Goal: Transaction & Acquisition: Purchase product/service

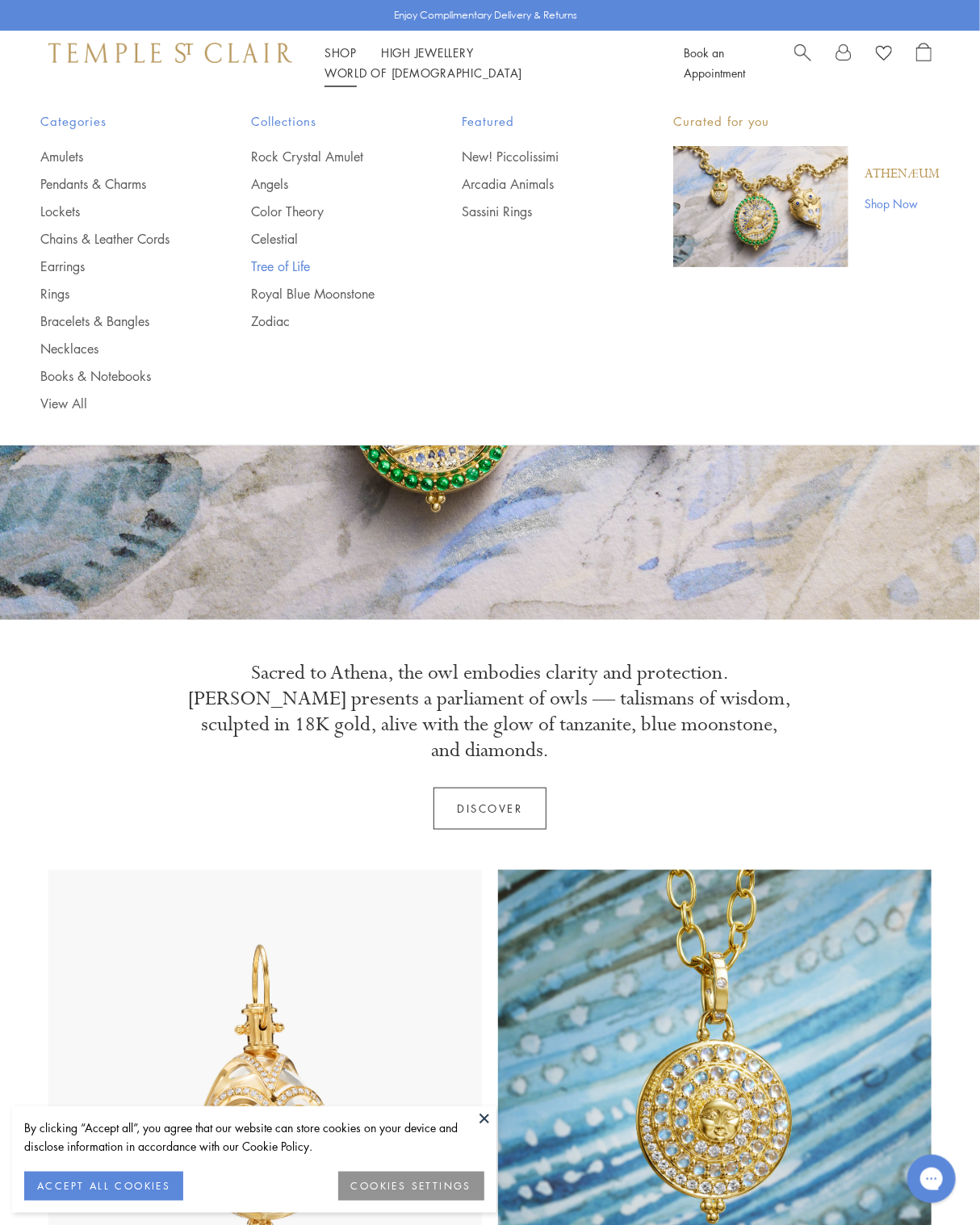
click at [294, 262] on link "Tree of Life" at bounding box center [323, 267] width 146 height 18
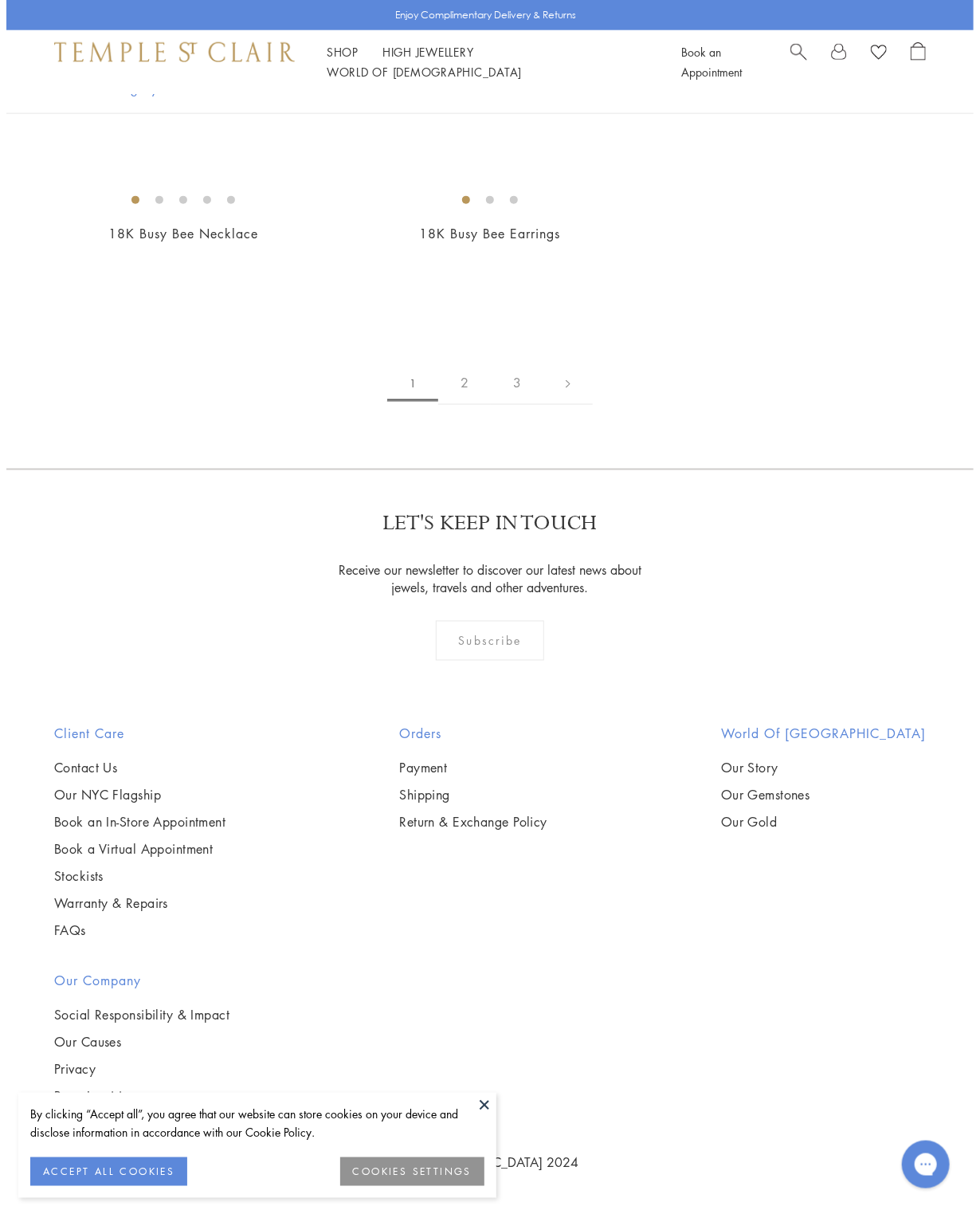
scroll to position [5836, 0]
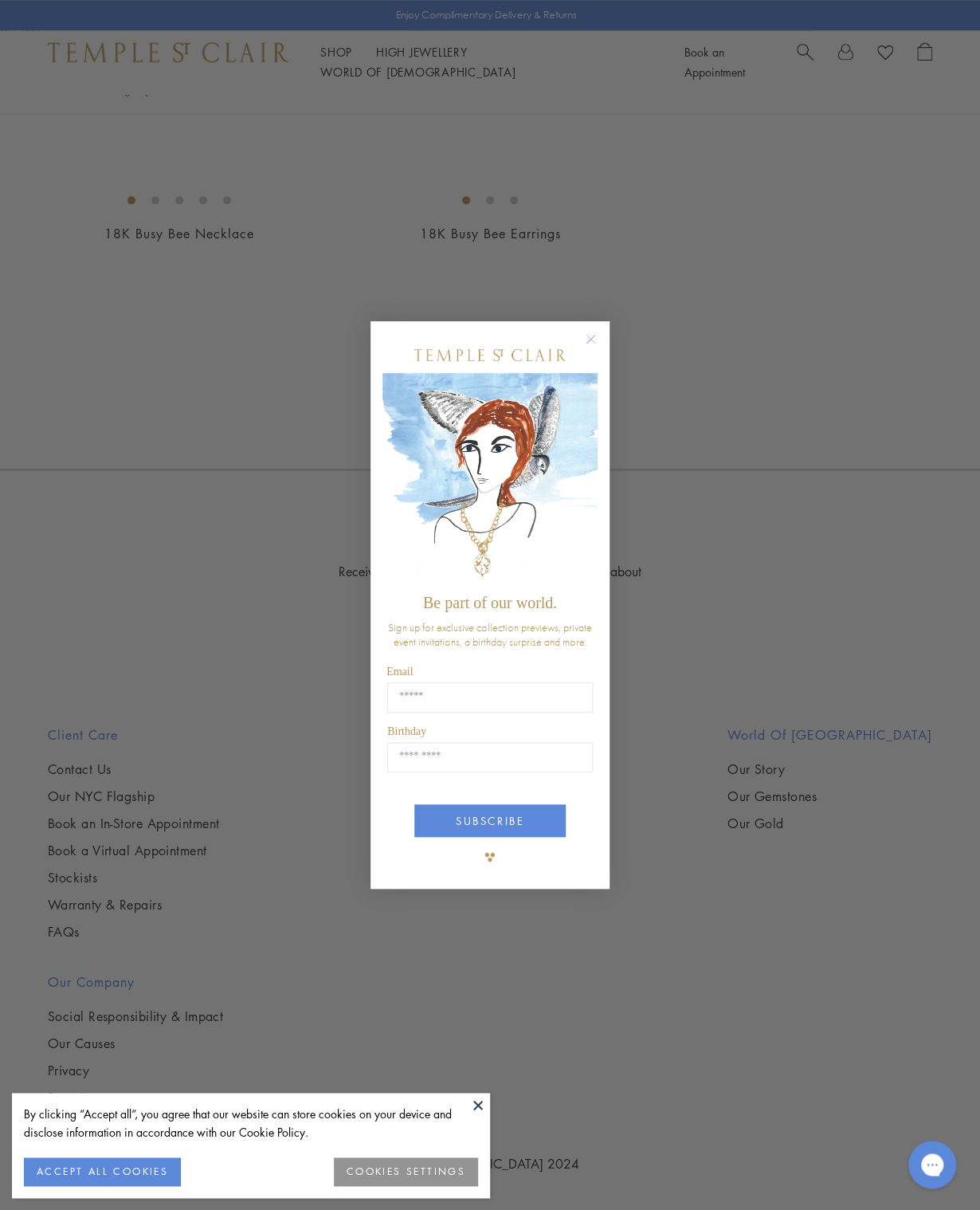
click at [592, 341] on circle "Close dialog" at bounding box center [592, 340] width 20 height 20
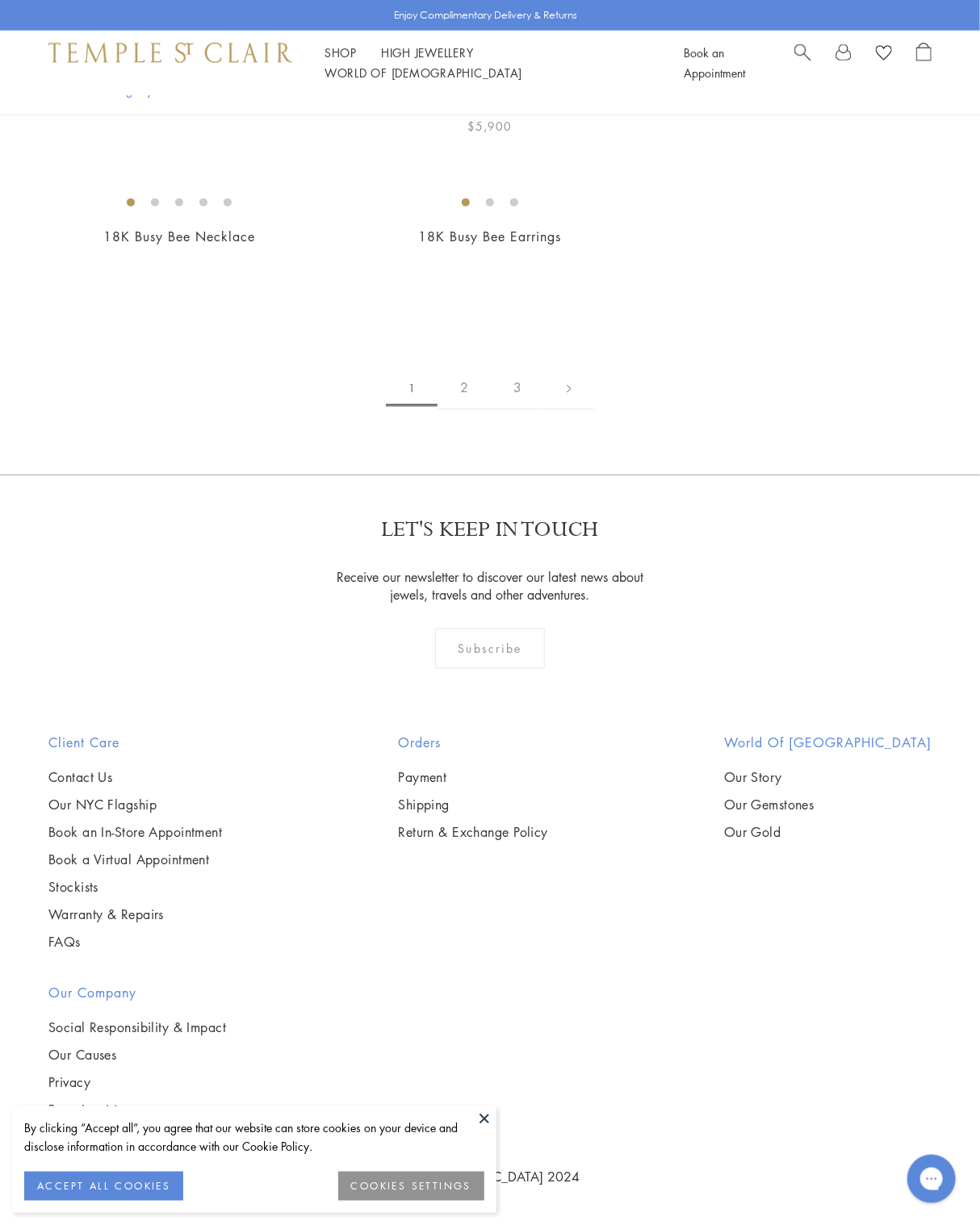
scroll to position [8130, 0]
click at [468, 410] on link "2" at bounding box center [464, 387] width 53 height 44
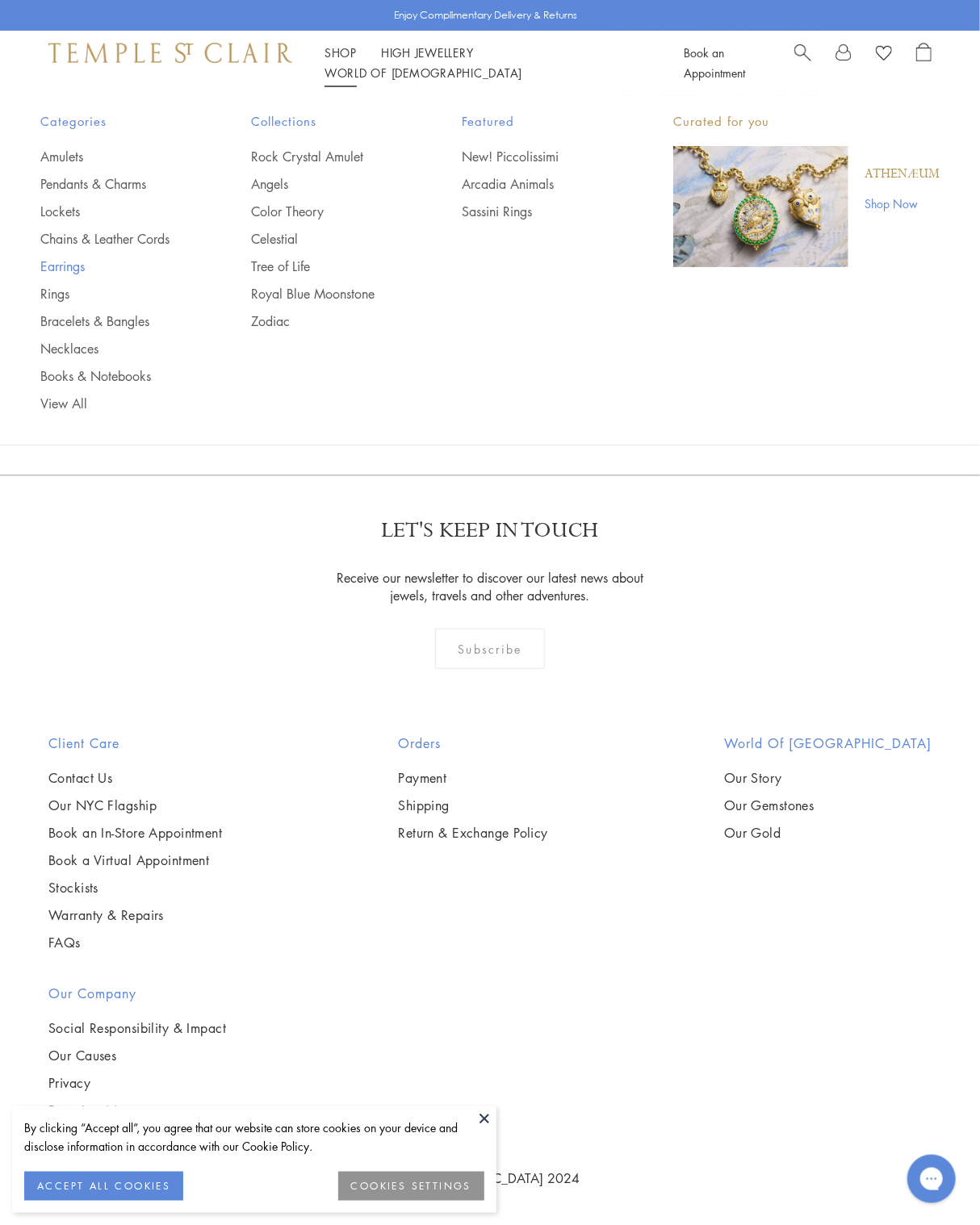
click at [78, 269] on link "Earrings" at bounding box center [113, 267] width 146 height 18
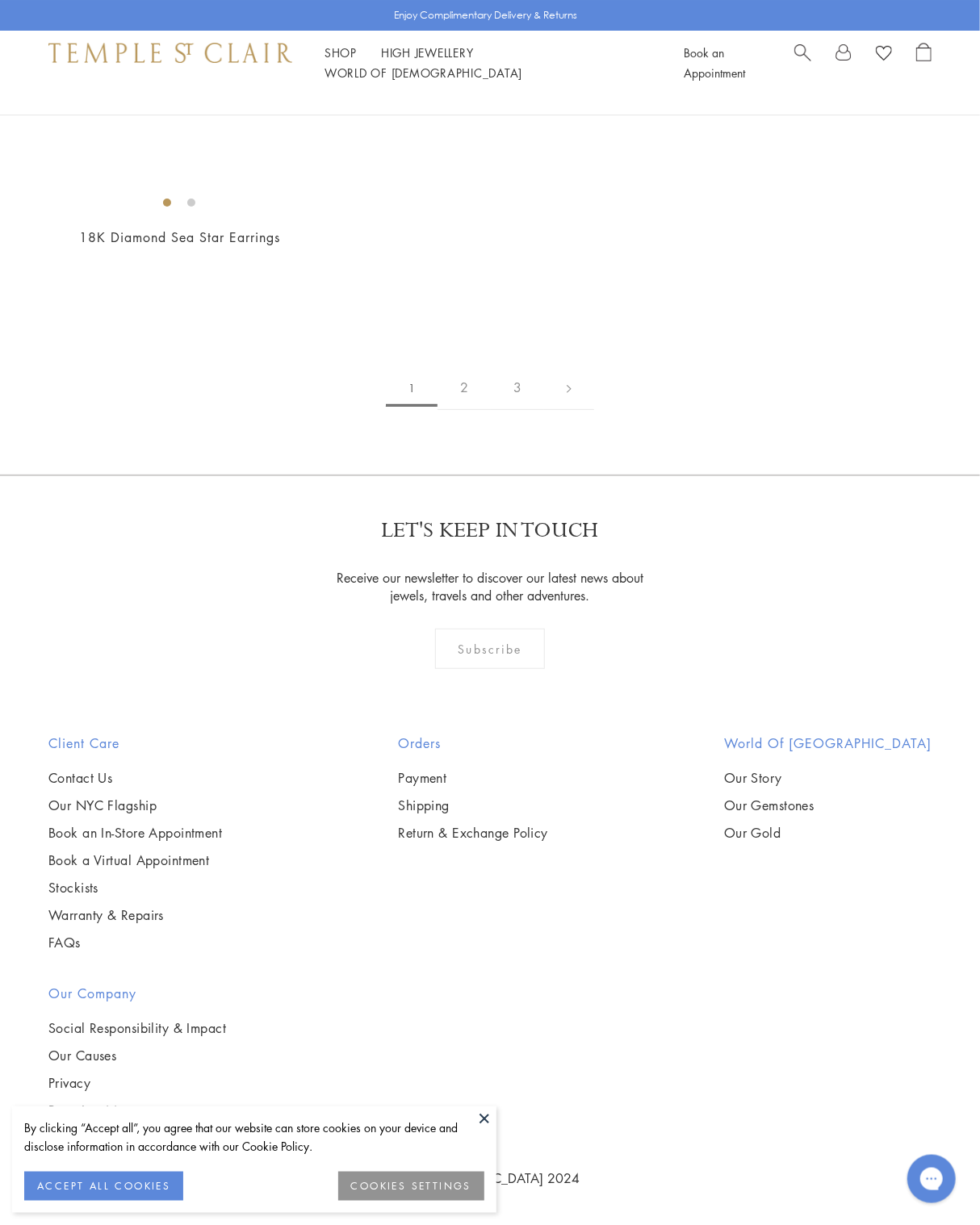
scroll to position [6374, 0]
click at [462, 410] on link "2" at bounding box center [464, 387] width 53 height 44
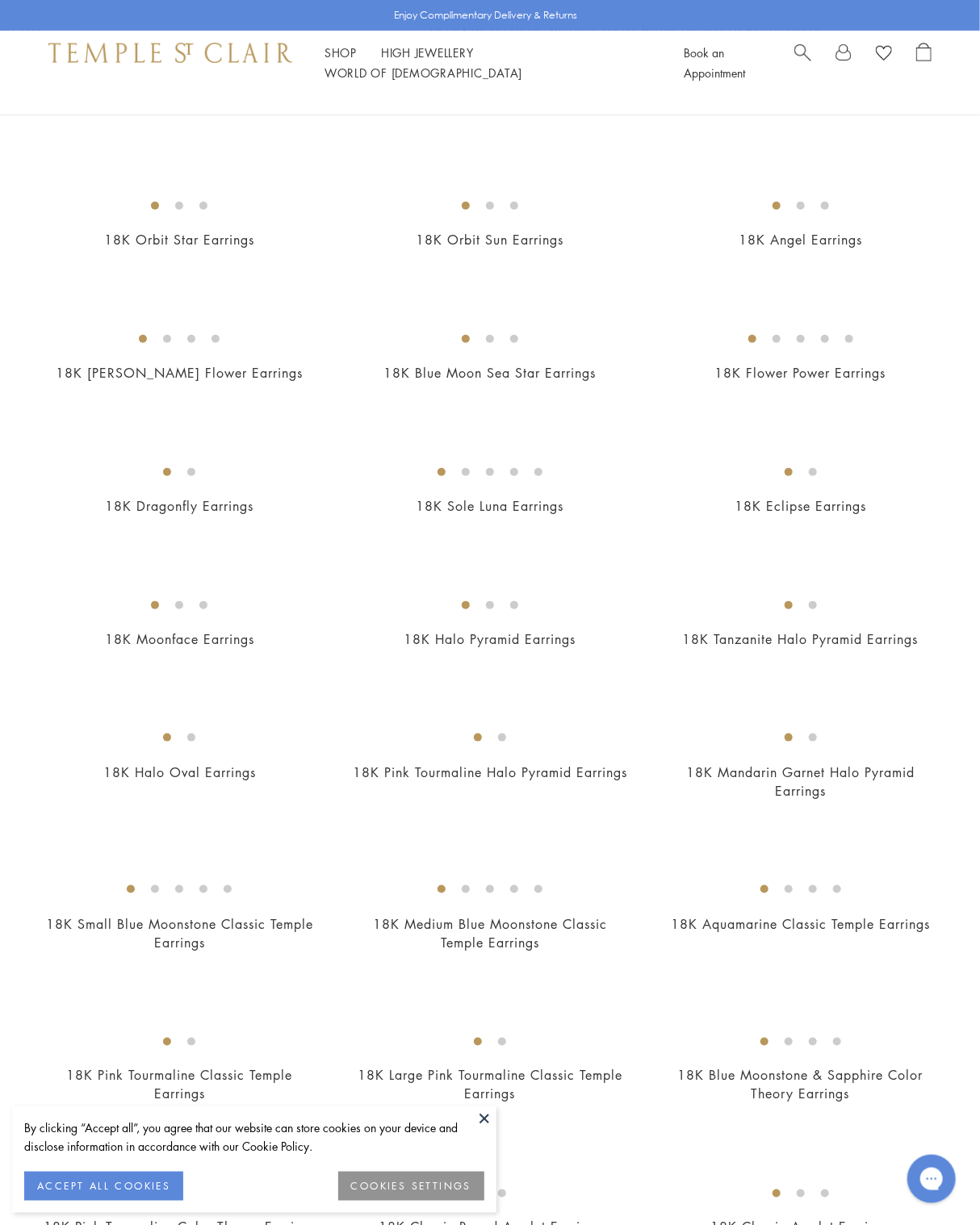
scroll to position [242, 0]
click at [0, 0] on img at bounding box center [0, 0] width 0 height 0
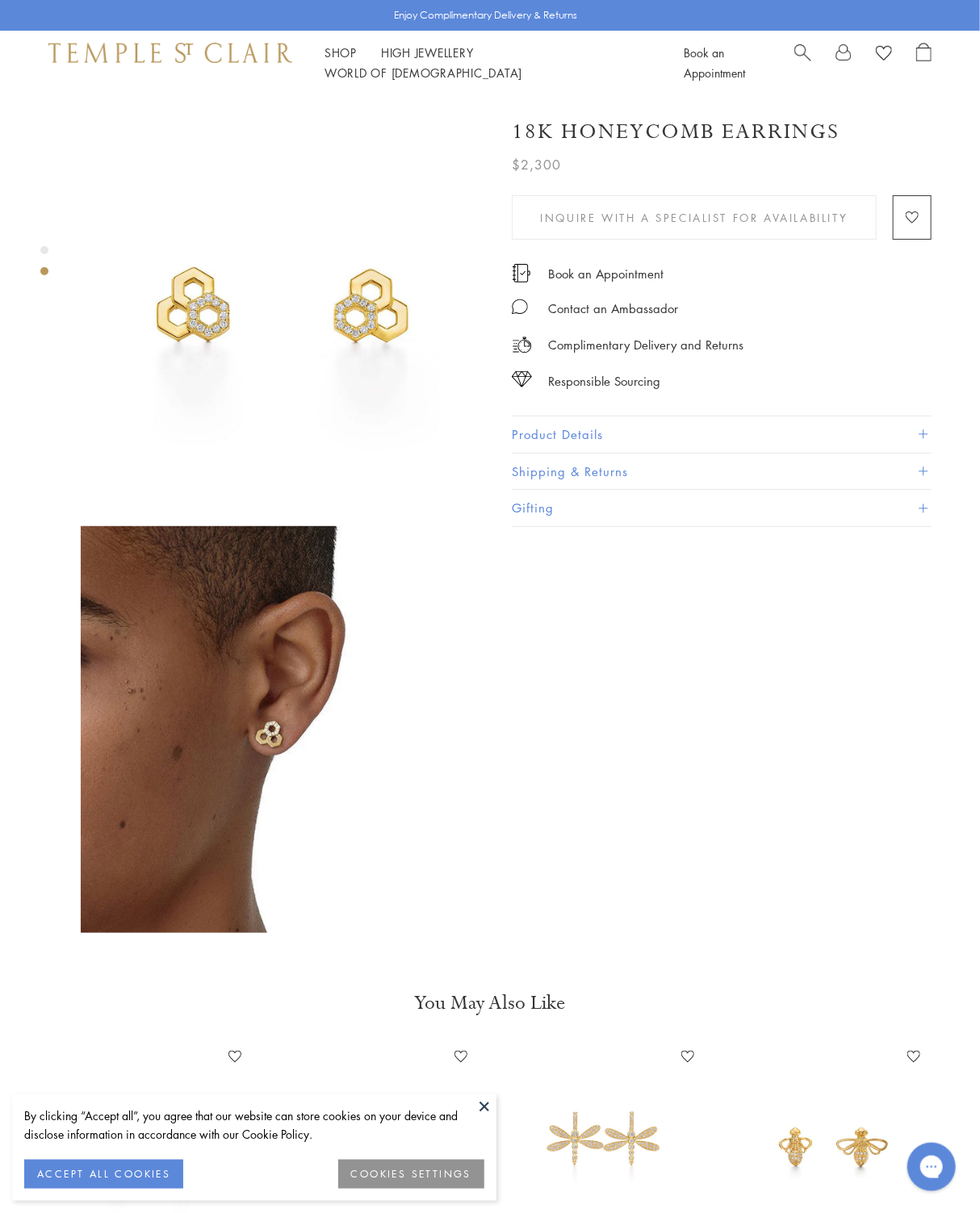
click at [243, 719] on img at bounding box center [284, 730] width 407 height 407
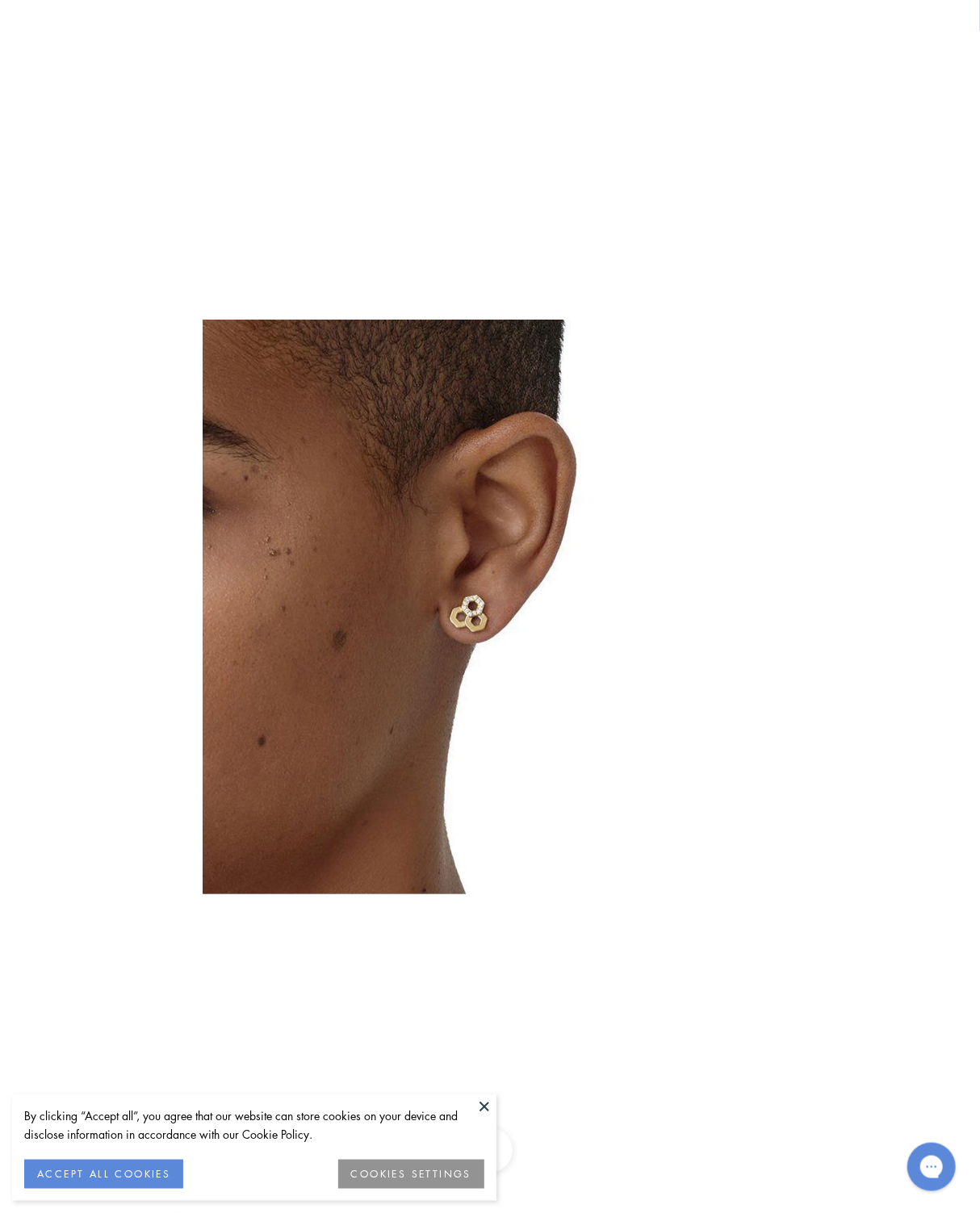
click at [452, 593] on img at bounding box center [490, 607] width 575 height 575
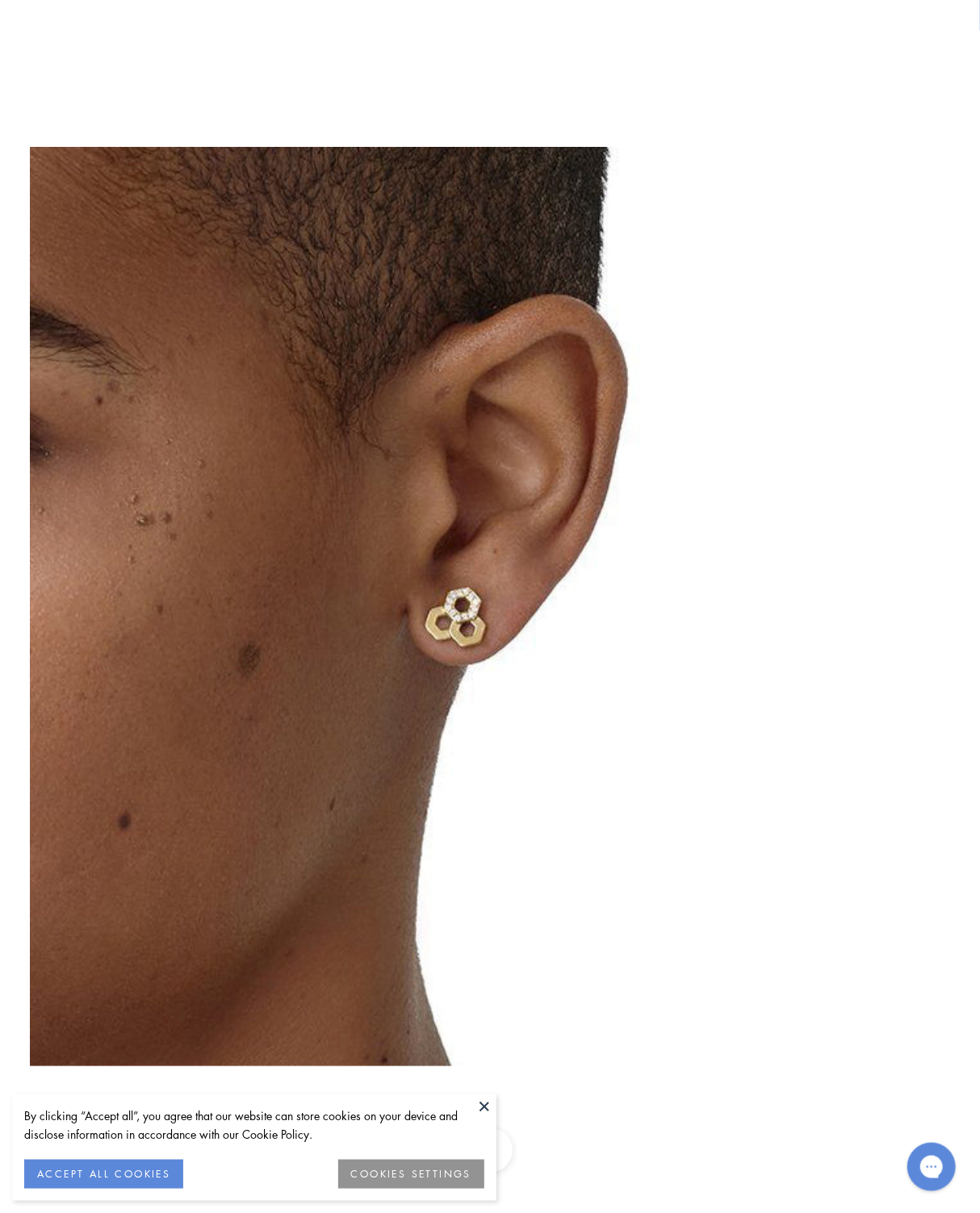
click at [195, 142] on div at bounding box center [490, 606] width 980 height 1213
